Goal: Submit feedback/report problem

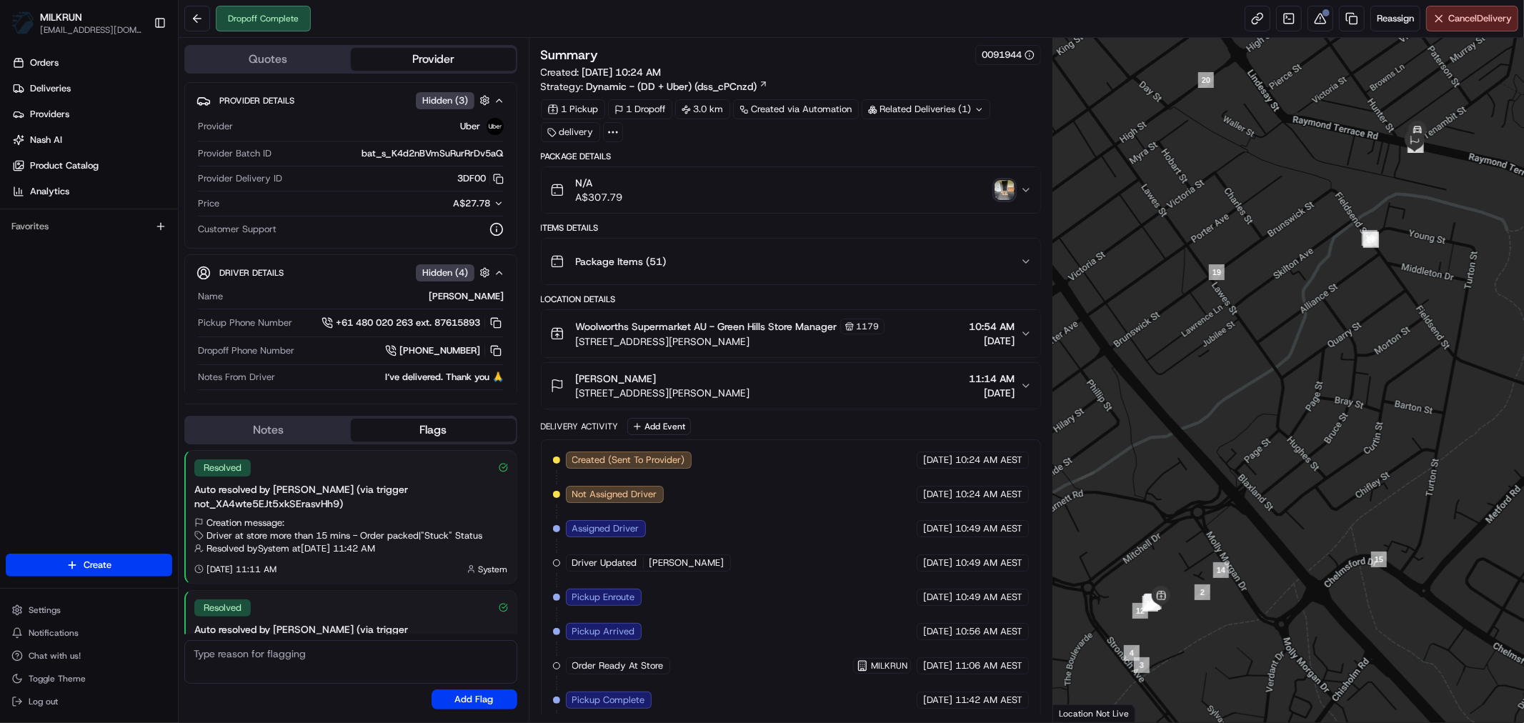
scroll to position [89, 0]
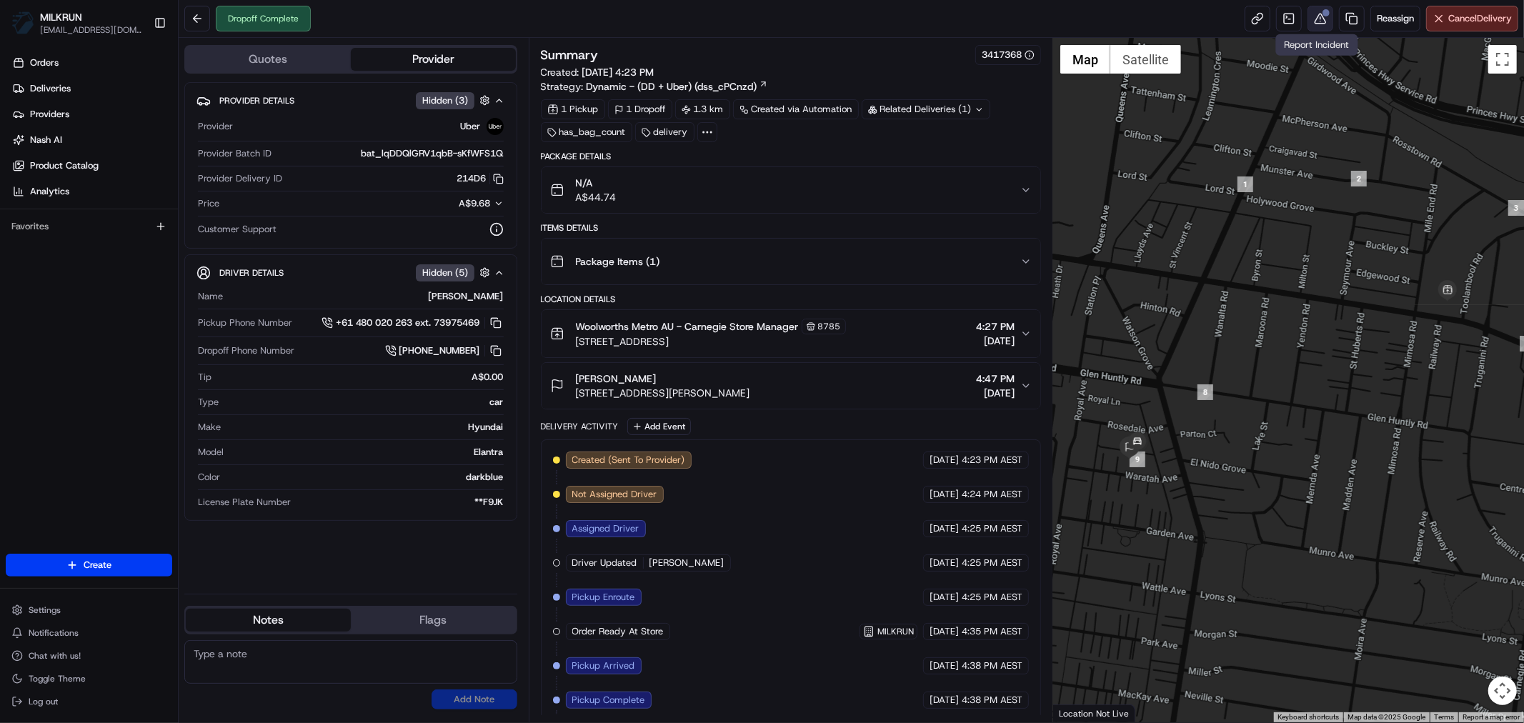
click at [1319, 17] on button at bounding box center [1320, 19] width 26 height 26
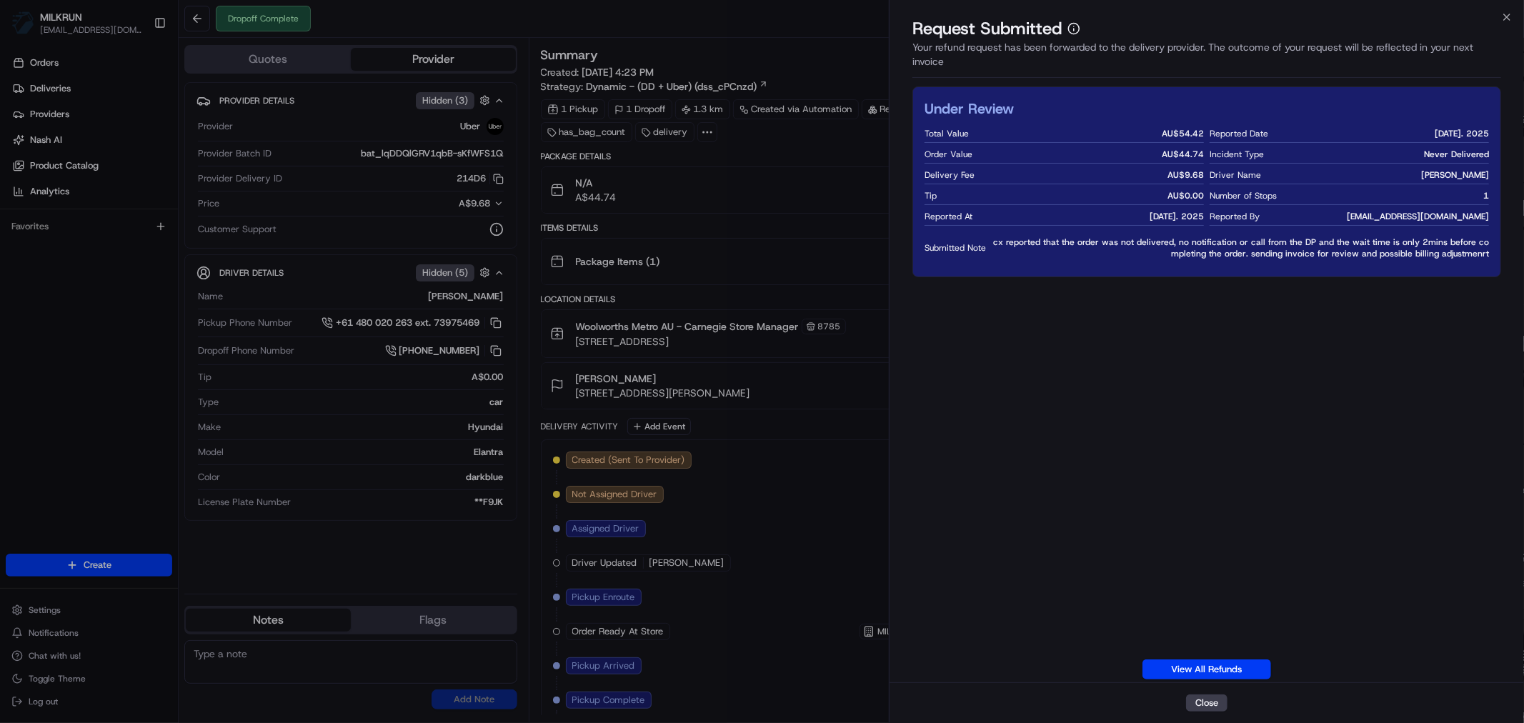
click at [1493, 20] on div "Request Submitted" at bounding box center [1206, 28] width 589 height 23
click at [1507, 24] on div "Request Submitted Your refund request has been forwarded to the delivery provid…" at bounding box center [1206, 50] width 634 height 66
click at [1507, 11] on icon "button" at bounding box center [1506, 16] width 11 height 11
